Goal: Task Accomplishment & Management: Manage account settings

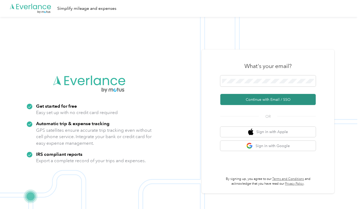
click at [269, 101] on button "Continue with Email / SSO" at bounding box center [267, 99] width 95 height 11
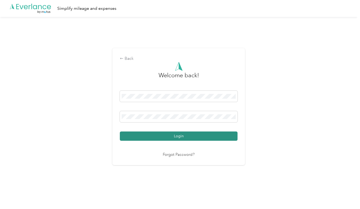
click at [172, 135] on button "Login" at bounding box center [179, 136] width 118 height 9
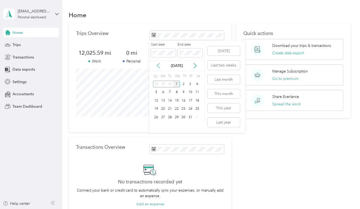
click at [157, 66] on icon at bounding box center [157, 65] width 5 height 5
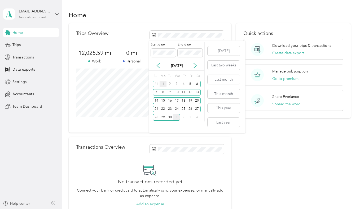
click at [162, 83] on div "1" at bounding box center [162, 84] width 7 height 7
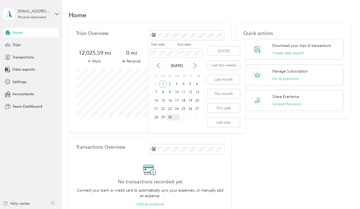
click at [170, 118] on div "30" at bounding box center [169, 117] width 7 height 7
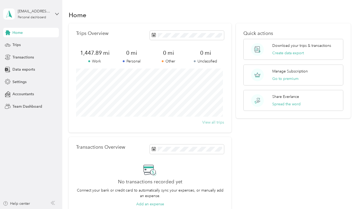
click at [210, 124] on button "View all trips" at bounding box center [213, 123] width 22 height 6
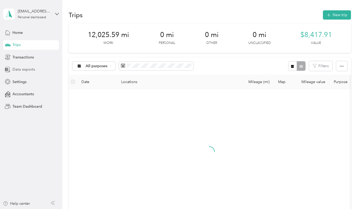
click at [21, 70] on span "Data exports" at bounding box center [23, 70] width 23 height 6
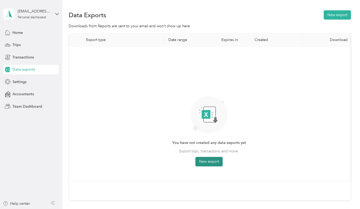
click at [213, 160] on button "New export" at bounding box center [208, 162] width 27 height 10
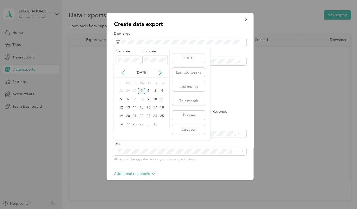
click at [124, 74] on icon at bounding box center [123, 72] width 5 height 5
click at [128, 91] on div "1" at bounding box center [127, 91] width 7 height 7
click at [135, 125] on div "30" at bounding box center [134, 124] width 7 height 7
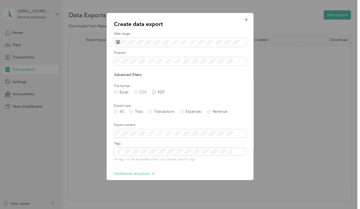
click at [153, 93] on label "PDF" at bounding box center [158, 93] width 13 height 4
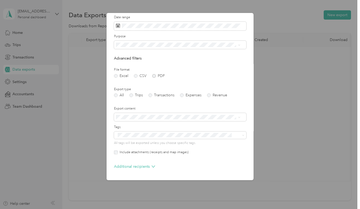
scroll to position [34, 0]
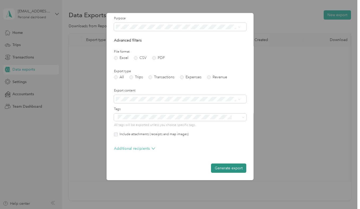
click at [216, 170] on button "Generate export" at bounding box center [228, 168] width 35 height 9
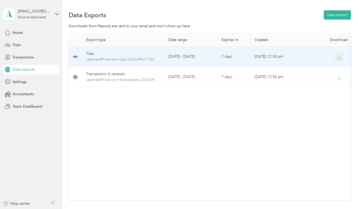
click at [338, 57] on icon "button" at bounding box center [338, 57] width 5 height 5
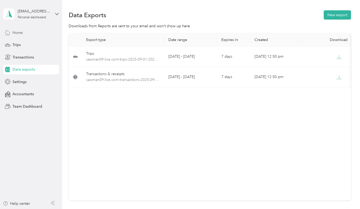
click at [27, 34] on div "Home" at bounding box center [31, 33] width 56 height 10
